Goal: Navigation & Orientation: Find specific page/section

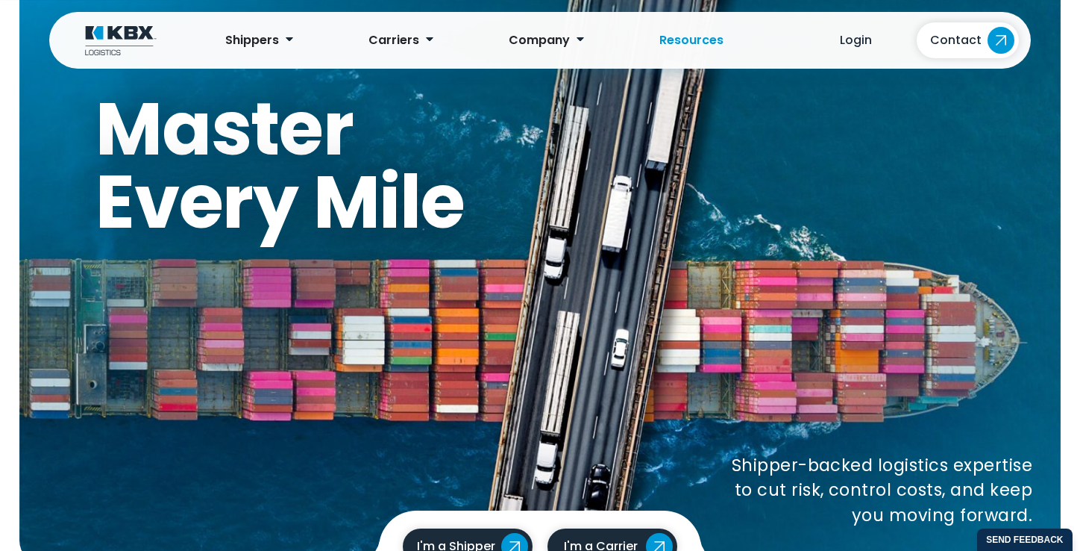
click at [704, 37] on span "Resources" at bounding box center [691, 39] width 64 height 17
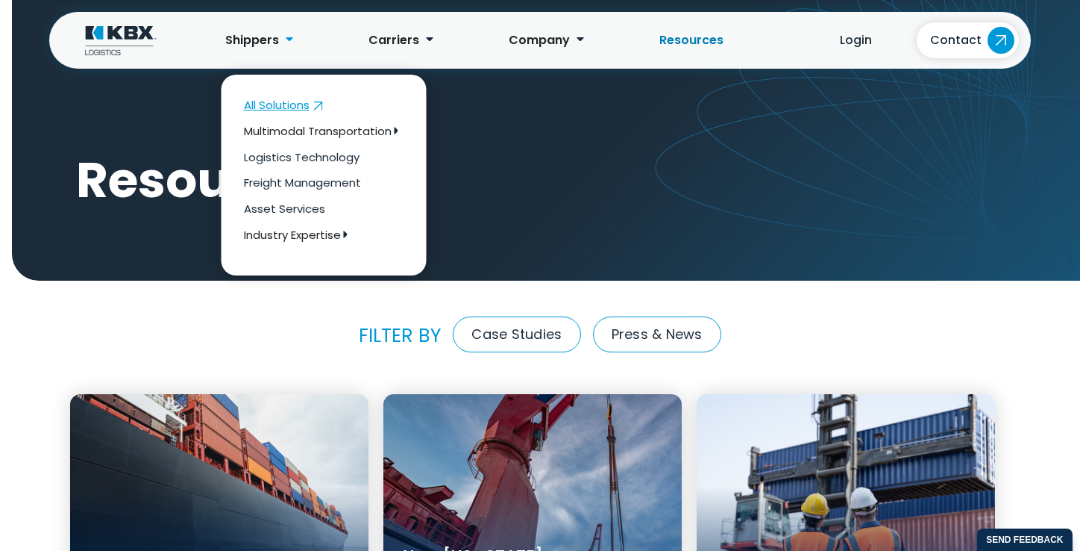
click at [255, 101] on span "All Solutions" at bounding box center [277, 105] width 66 height 16
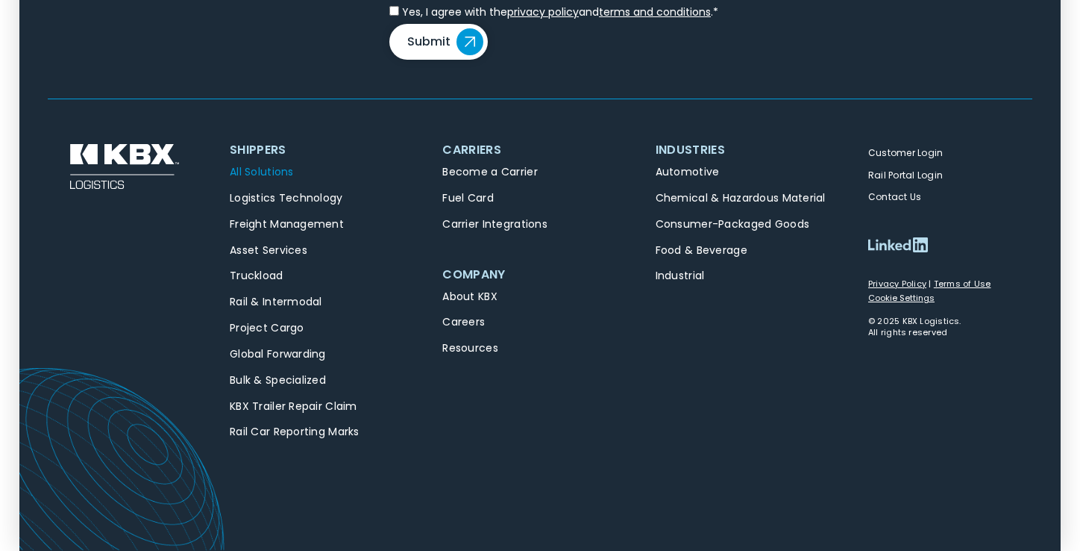
scroll to position [3468, 0]
